Goal: Find contact information: Find contact information

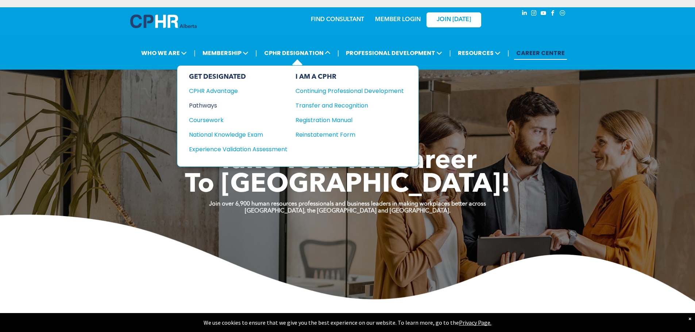
click at [201, 101] on div "Pathways" at bounding box center [233, 105] width 89 height 9
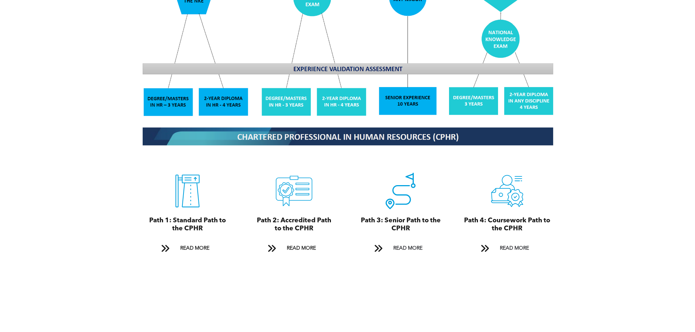
scroll to position [730, 0]
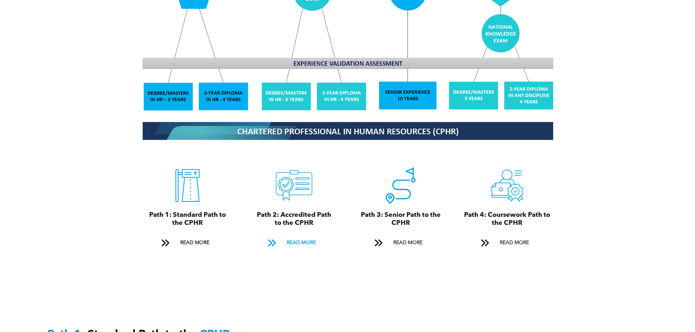
click at [306, 236] on span "READ MORE" at bounding box center [301, 242] width 34 height 13
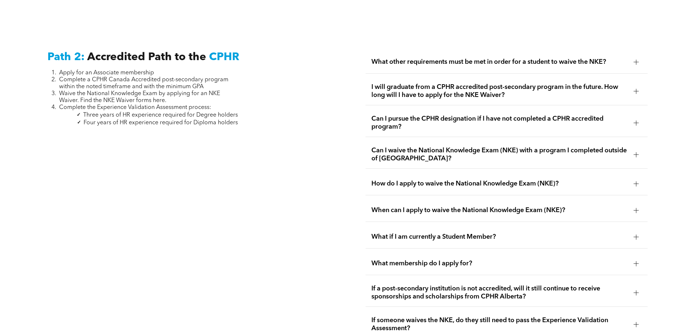
scroll to position [1185, 0]
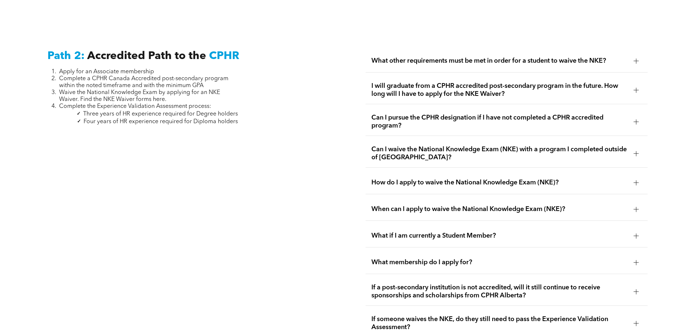
click at [483, 57] on span "What other requirements must be met in order for a student to waive the NKE?" at bounding box center [499, 61] width 256 height 8
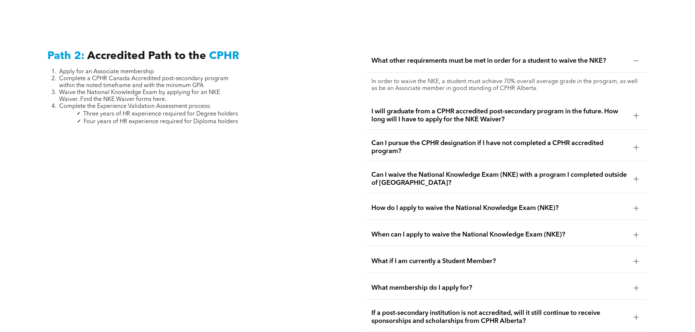
click at [483, 57] on span "What other requirements must be met in order for a student to waive the NKE?" at bounding box center [499, 61] width 256 height 8
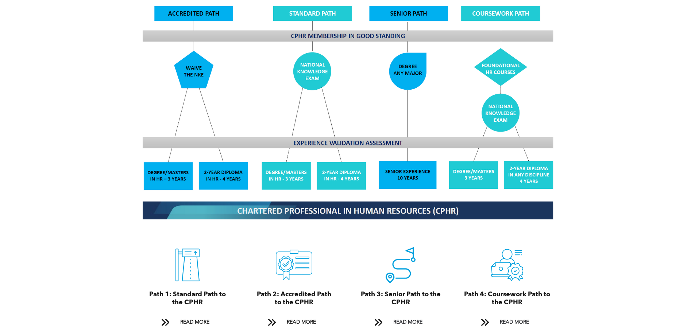
scroll to position [784, 0]
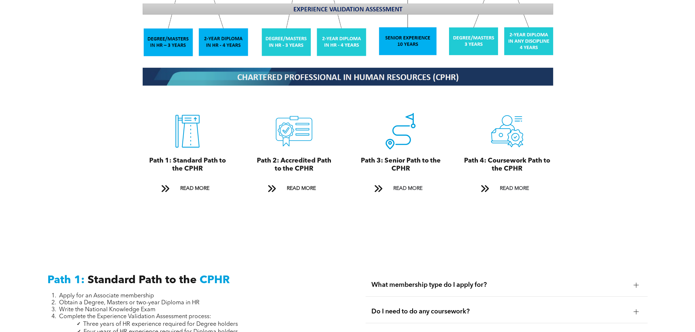
click at [412, 281] on span "What membership type do I apply for?" at bounding box center [499, 285] width 256 height 8
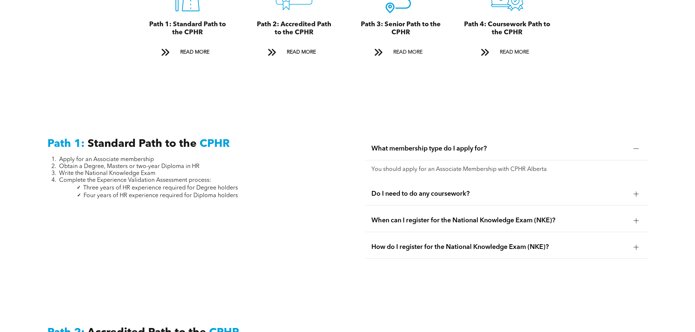
scroll to position [930, 0]
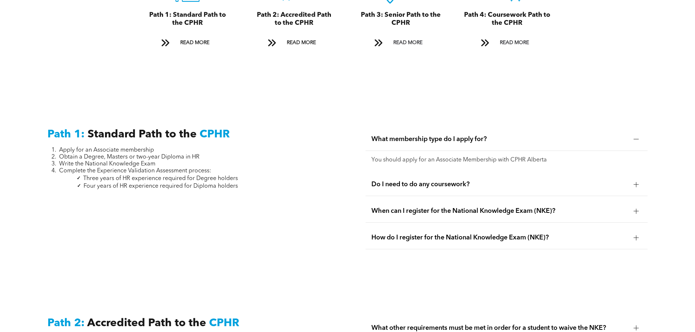
click at [436, 181] on span "Do I need to do any coursework?" at bounding box center [499, 185] width 256 height 8
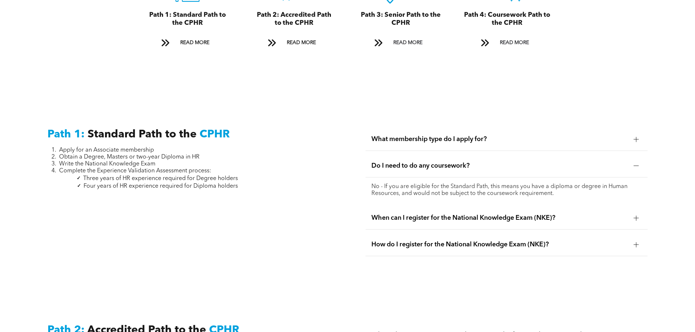
click at [456, 207] on div "When can I register for the National Knowledge Exam (NKE)?" at bounding box center [507, 218] width 282 height 23
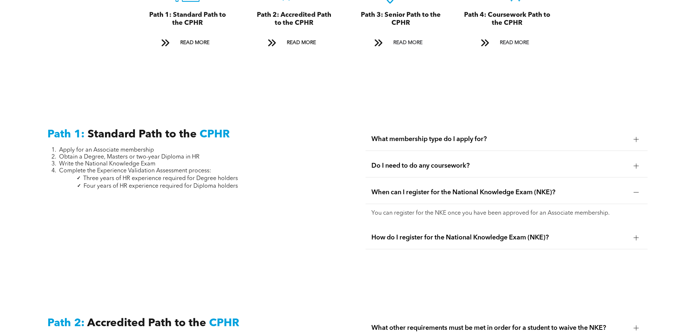
click at [447, 227] on div "How do I register for the National Knowledge Exam (NKE)?" at bounding box center [507, 238] width 282 height 23
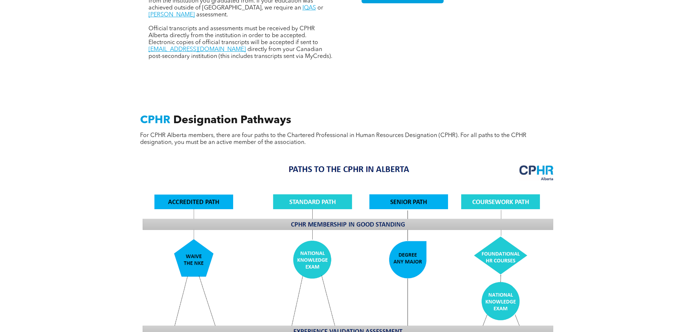
scroll to position [346, 0]
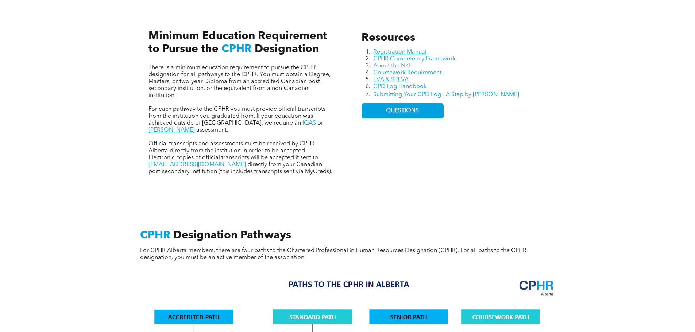
click at [397, 63] on link "About the NKE" at bounding box center [392, 66] width 39 height 6
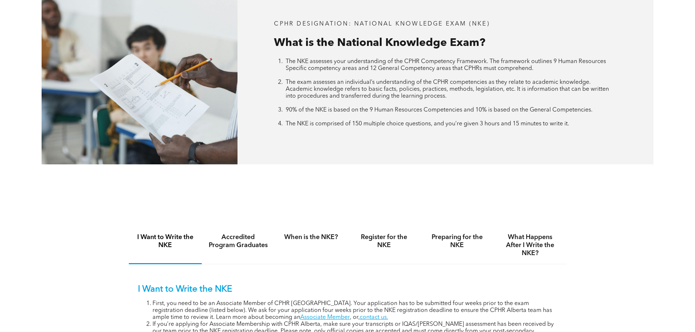
scroll to position [328, 0]
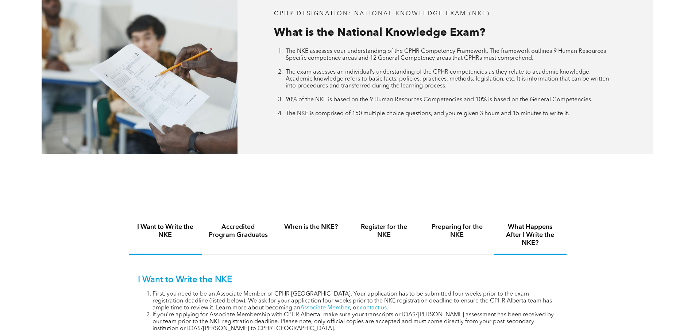
click at [519, 223] on h4 "What Happens After I Write the NKE?" at bounding box center [530, 235] width 60 height 24
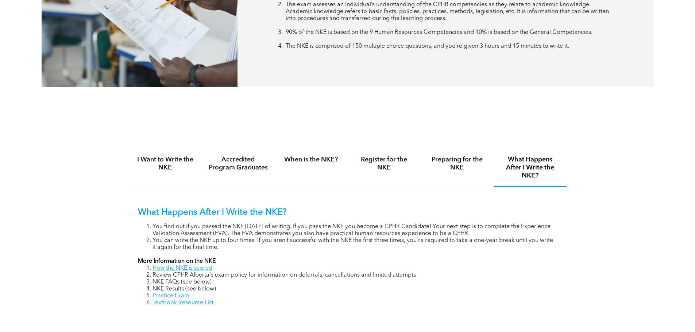
scroll to position [401, 0]
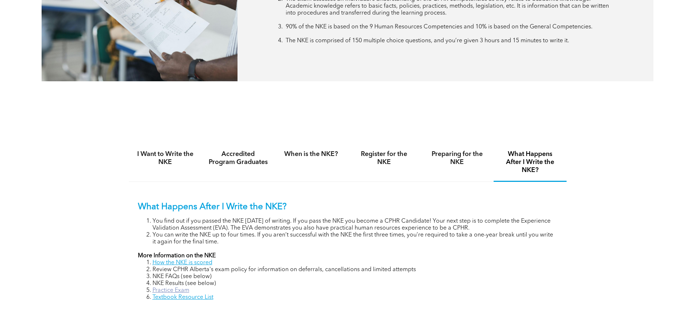
click at [177, 288] on link "Practice Exam" at bounding box center [170, 291] width 37 height 6
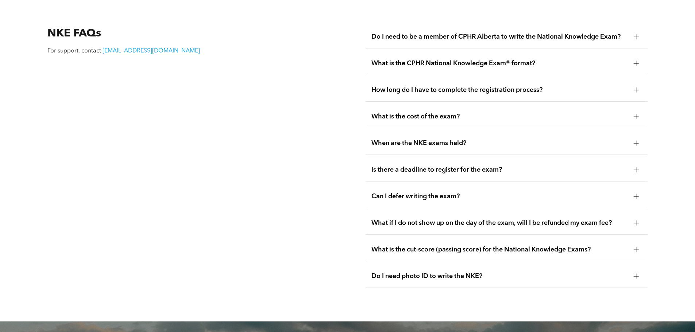
scroll to position [1022, 0]
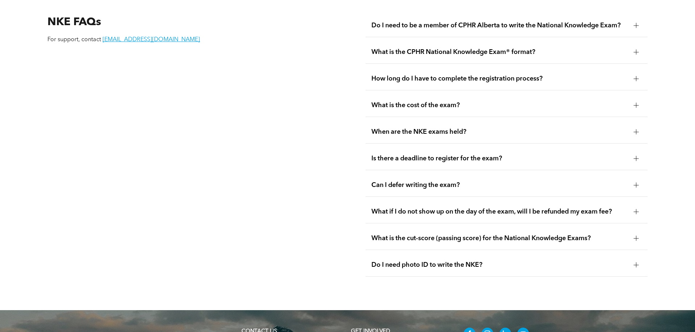
click at [424, 181] on span "Can I defer writing the exam?" at bounding box center [499, 185] width 256 height 8
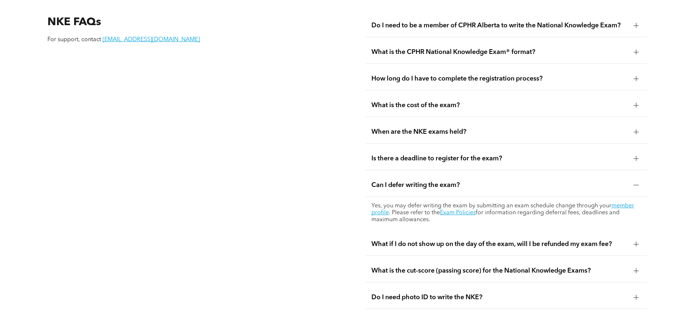
click at [392, 101] on span "What is the cost of the exam?" at bounding box center [499, 105] width 256 height 8
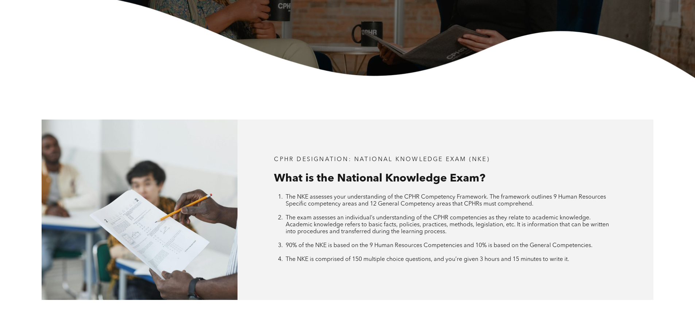
scroll to position [0, 0]
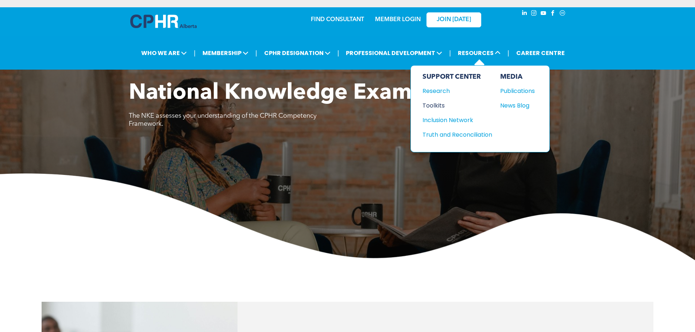
click at [435, 101] on div "Toolkits" at bounding box center [453, 105] width 63 height 9
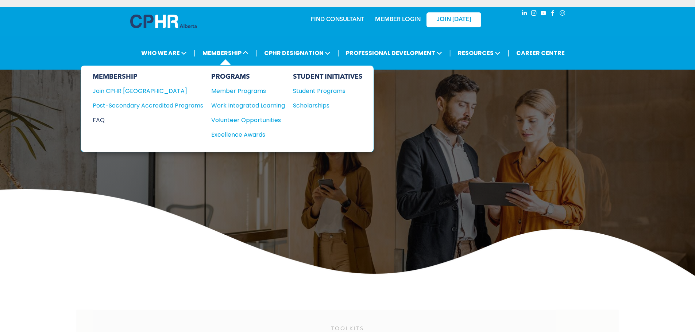
click at [98, 116] on div "FAQ" at bounding box center [143, 120] width 100 height 9
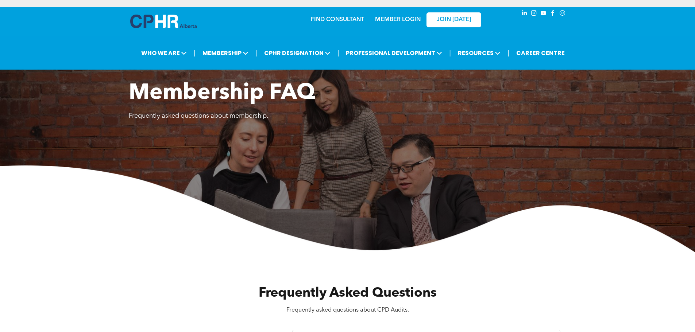
click at [343, 17] on link "FIND CONSULTANT" at bounding box center [337, 20] width 53 height 6
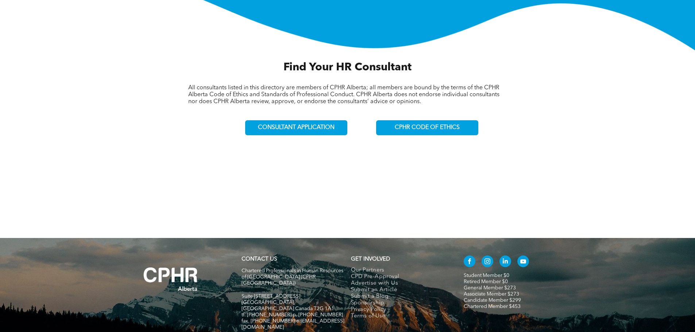
scroll to position [219, 0]
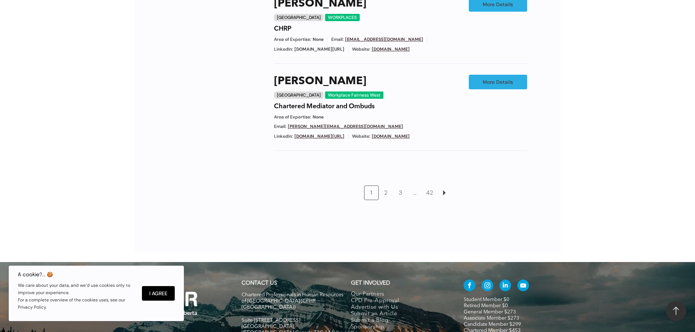
scroll to position [730, 0]
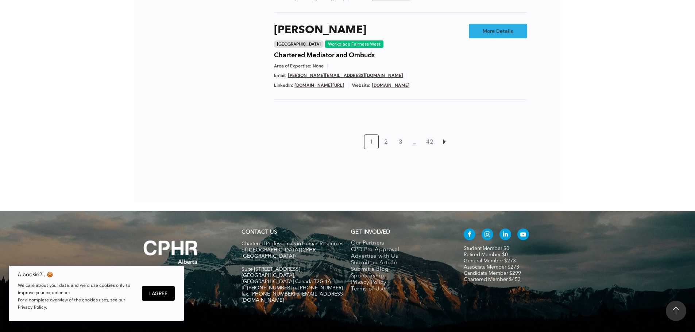
click at [306, 292] on span "fax. [PHONE_NUMBER] e:[EMAIL_ADDRESS][DOMAIN_NAME]" at bounding box center [293, 297] width 103 height 11
drag, startPoint x: 327, startPoint y: 261, endPoint x: 289, endPoint y: 262, distance: 37.6
click at [289, 292] on h5 "fax. [PHONE_NUMBER] e:[EMAIL_ADDRESS][DOMAIN_NAME]" at bounding box center [293, 298] width 103 height 12
copy span "info@cphrab.ca"
